Goal: Information Seeking & Learning: Learn about a topic

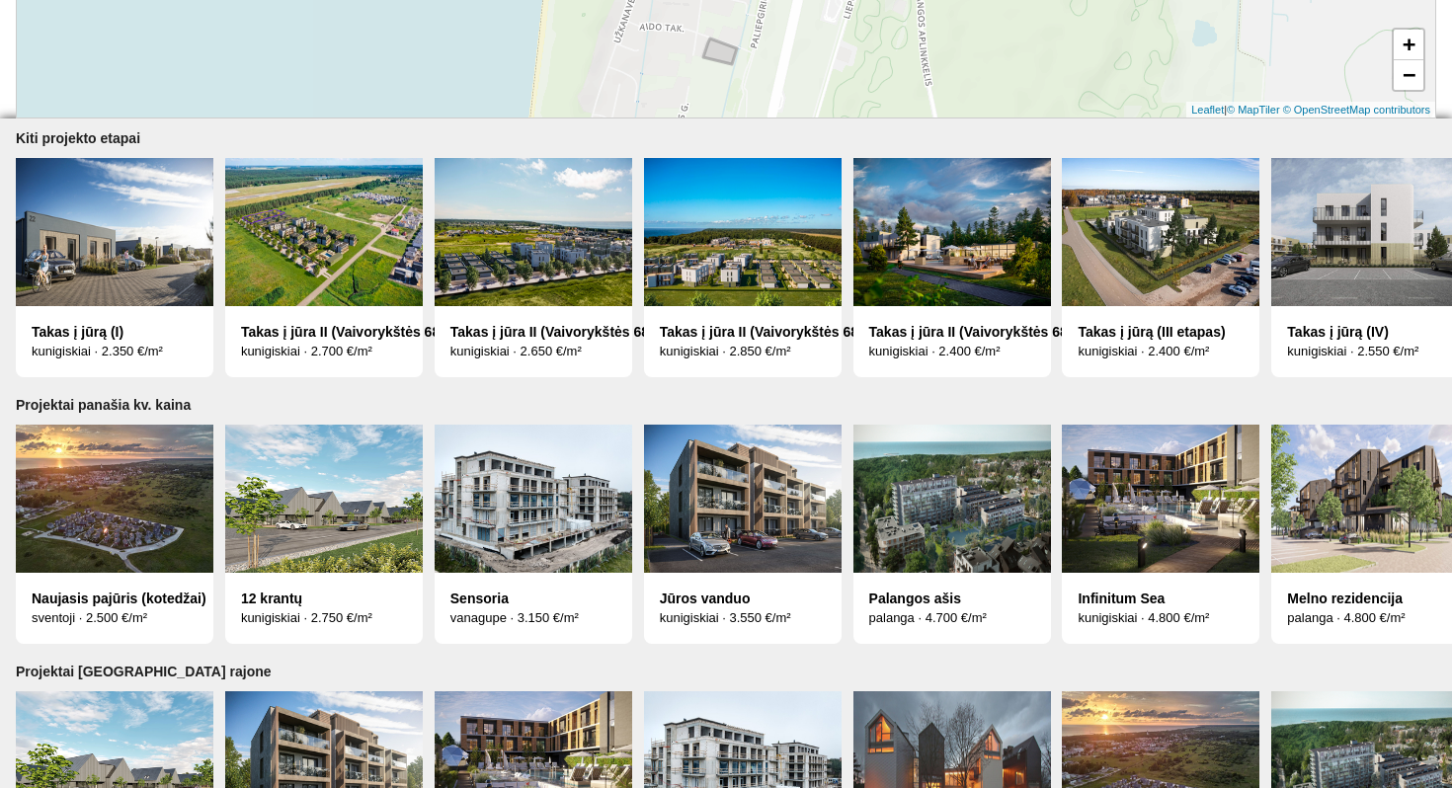
scroll to position [981, 0]
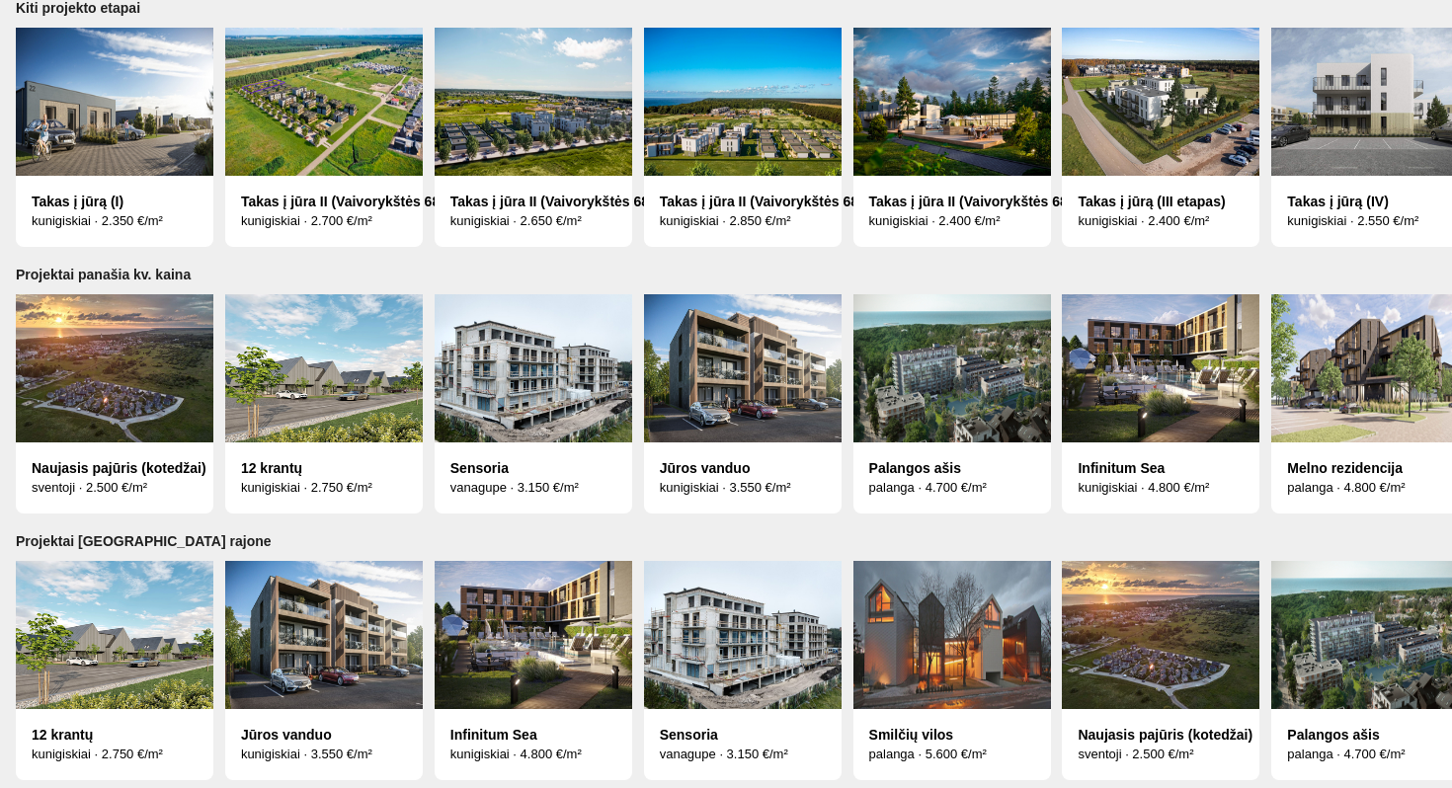
click at [109, 134] on img at bounding box center [115, 102] width 198 height 148
click at [354, 119] on img at bounding box center [324, 102] width 198 height 148
click at [112, 134] on img at bounding box center [115, 102] width 198 height 148
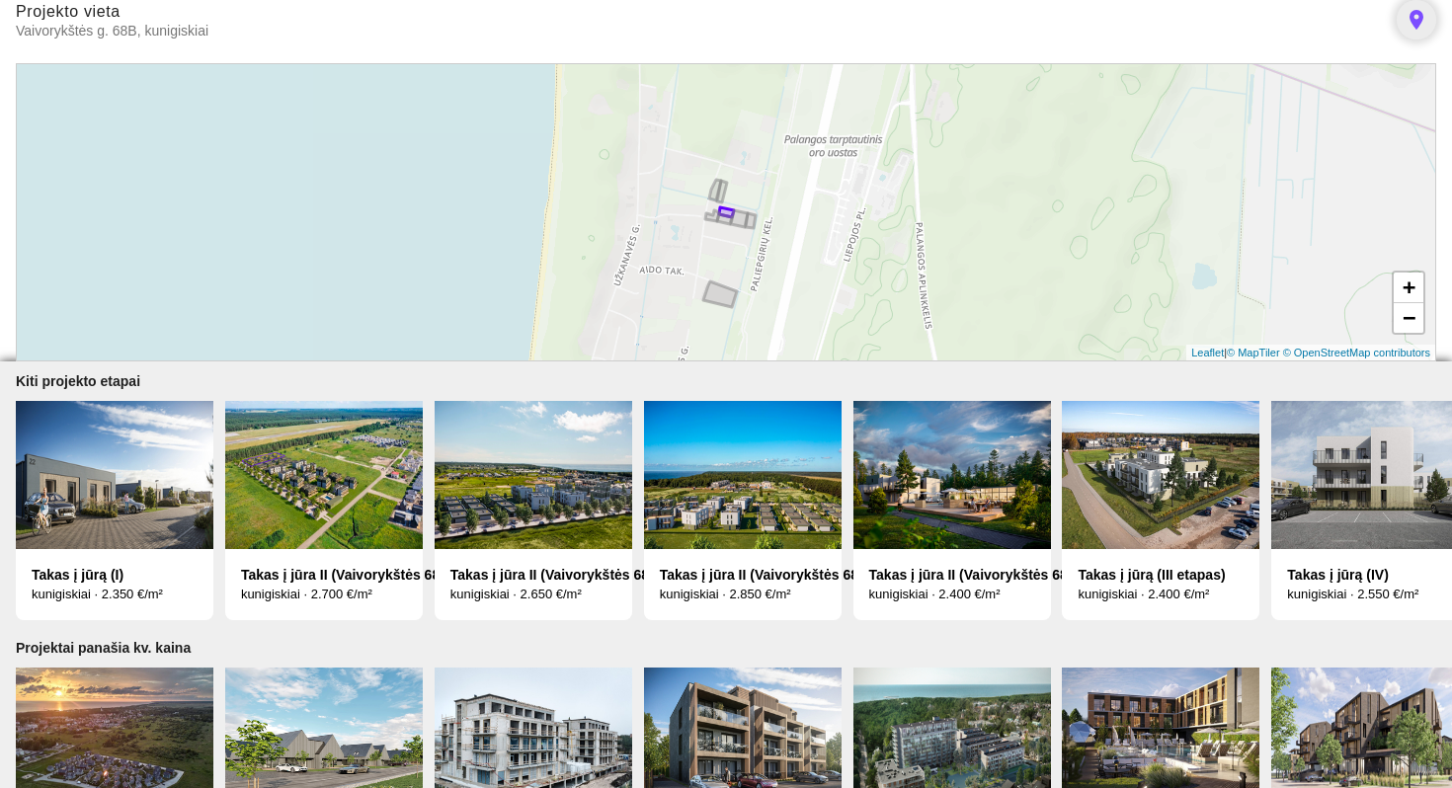
scroll to position [0, 0]
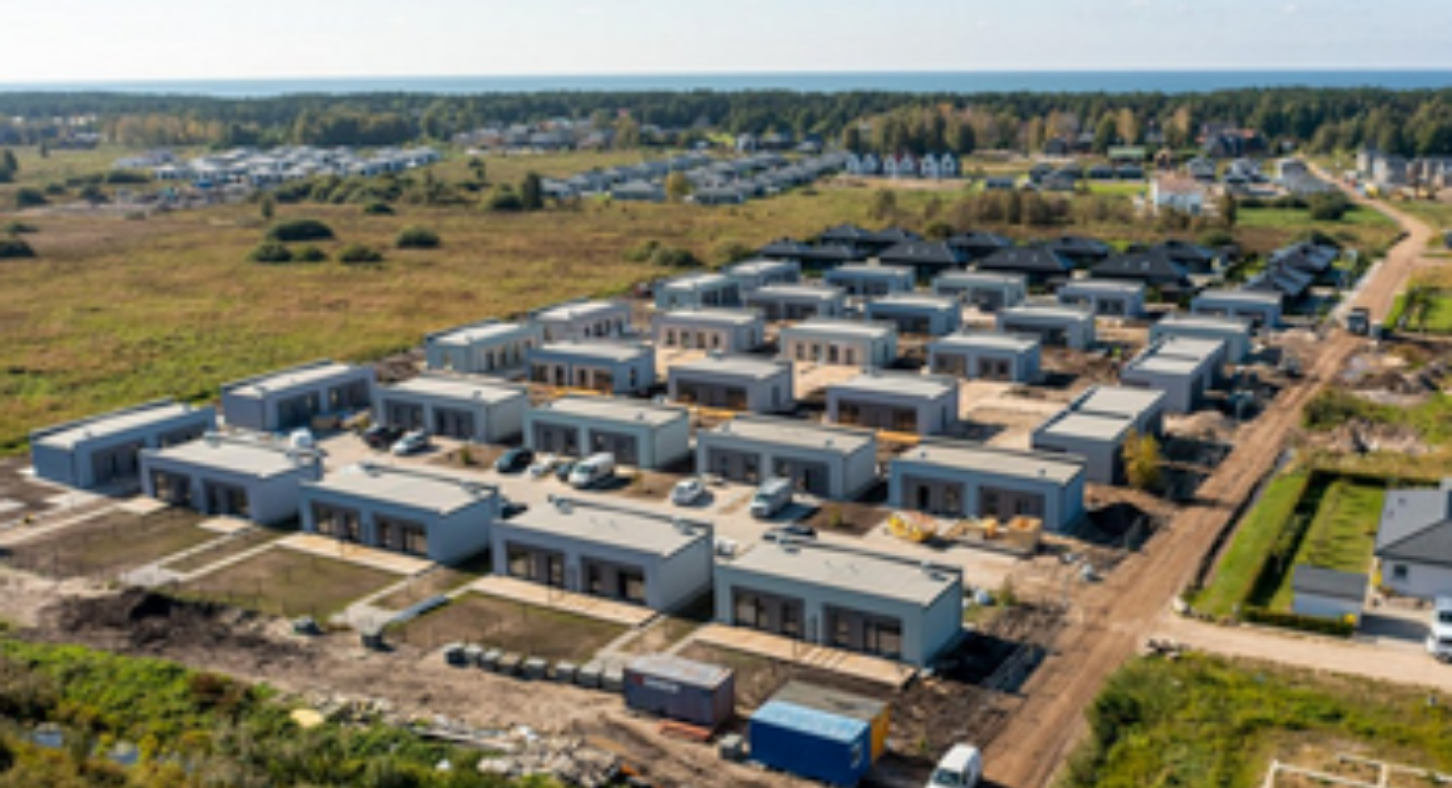
scroll to position [1102, 0]
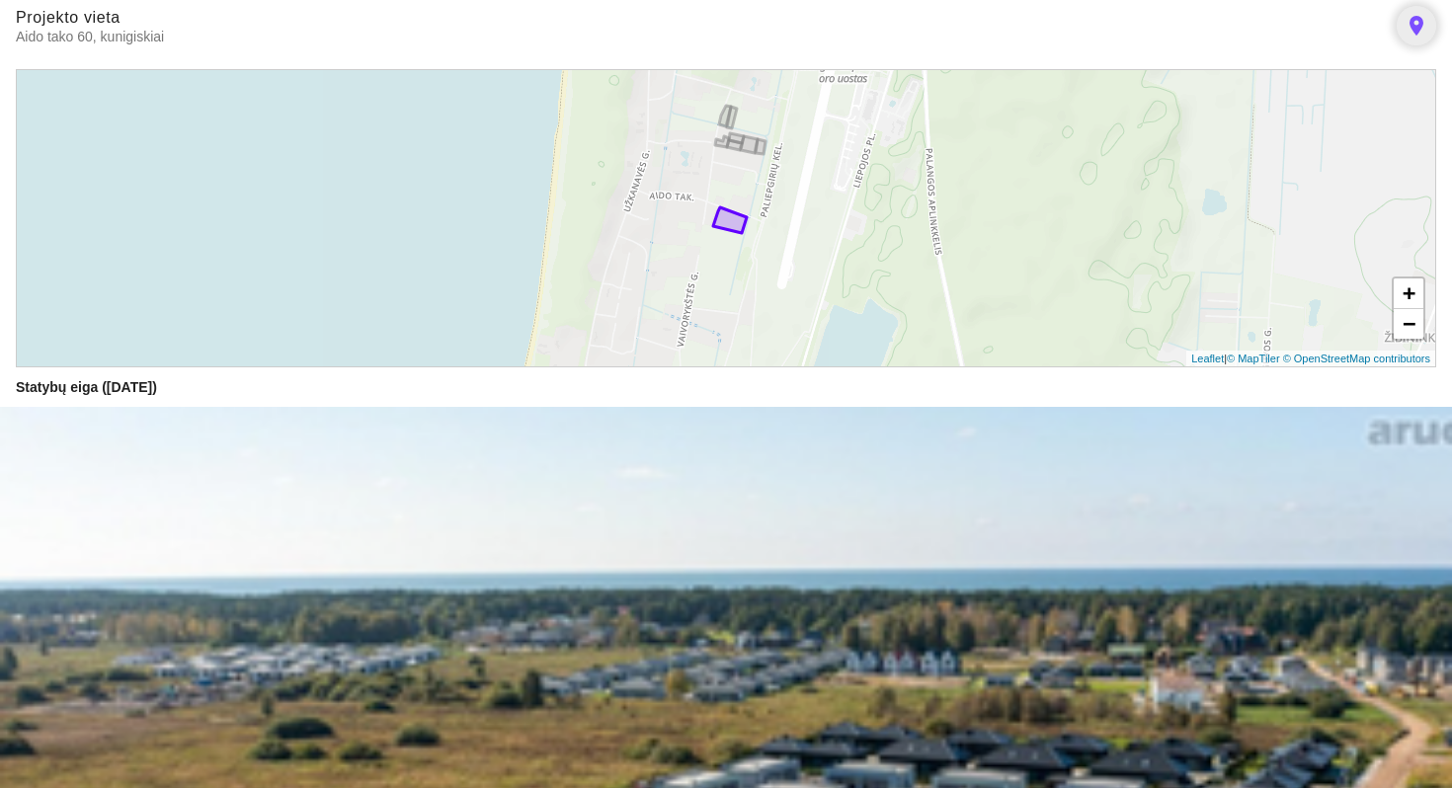
scroll to position [604, 0]
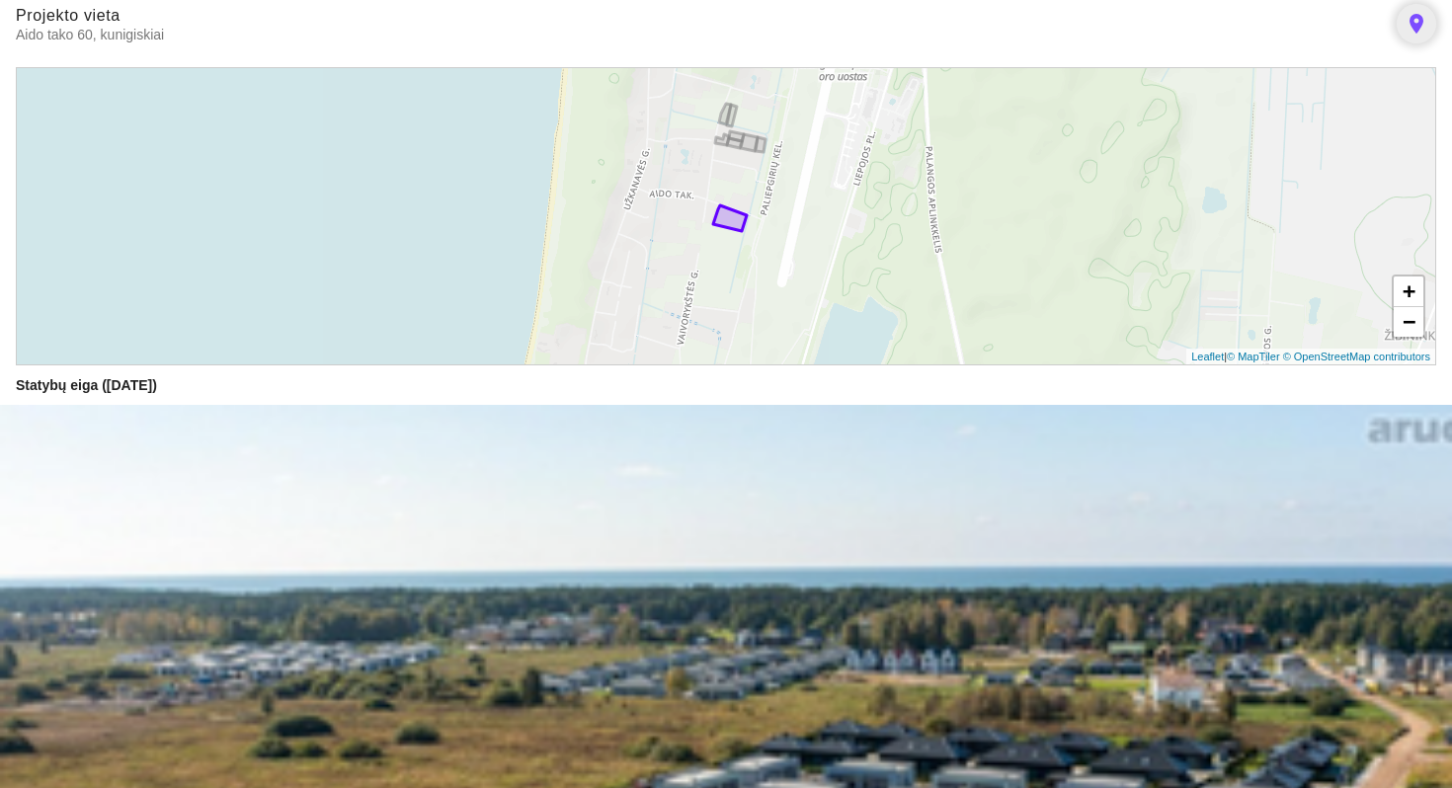
click at [744, 147] on icon at bounding box center [749, 142] width 17 height 17
